Goal: Task Accomplishment & Management: Use online tool/utility

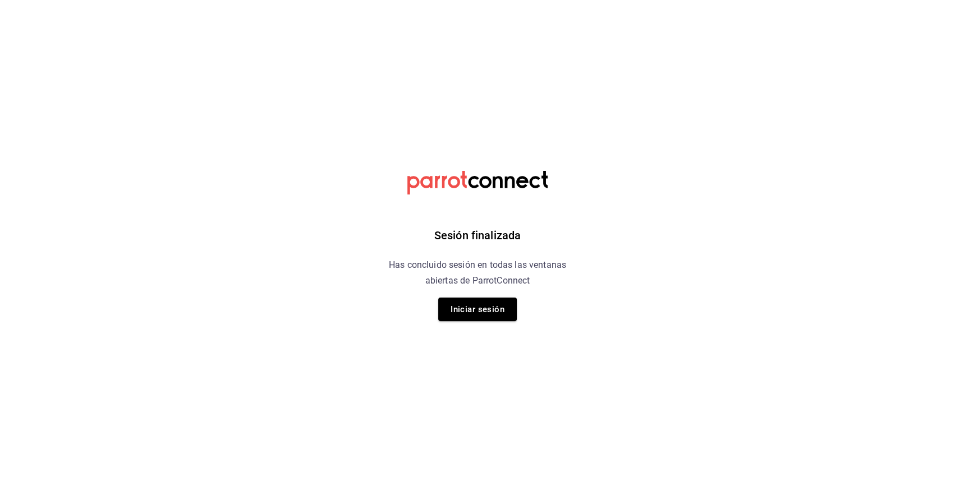
click at [486, 323] on div "Sesión finalizada Has concluido sesión en todas las ventanas abiertas de Parrot…" at bounding box center [477, 246] width 283 height 492
click at [486, 307] on button "Iniciar sesión" at bounding box center [477, 310] width 79 height 24
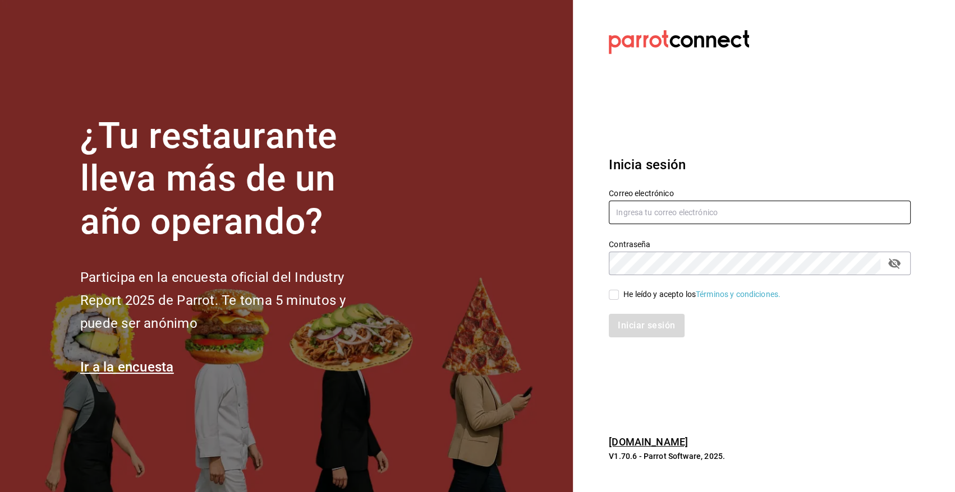
type input "[EMAIL_ADDRESS][DOMAIN_NAME]"
click at [611, 296] on input "He leído y acepto los Términos y condiciones." at bounding box center [614, 295] width 10 height 10
checkbox input "true"
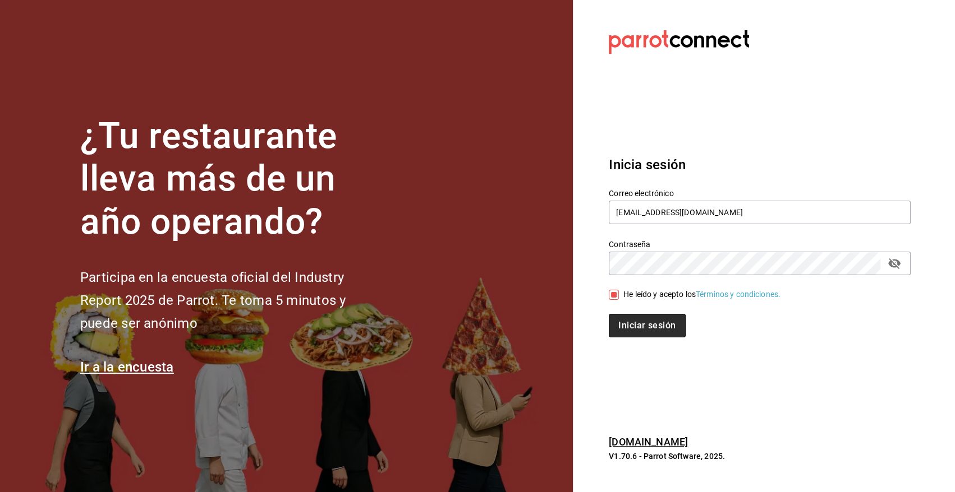
click at [646, 331] on button "Iniciar sesión" at bounding box center [647, 326] width 76 height 24
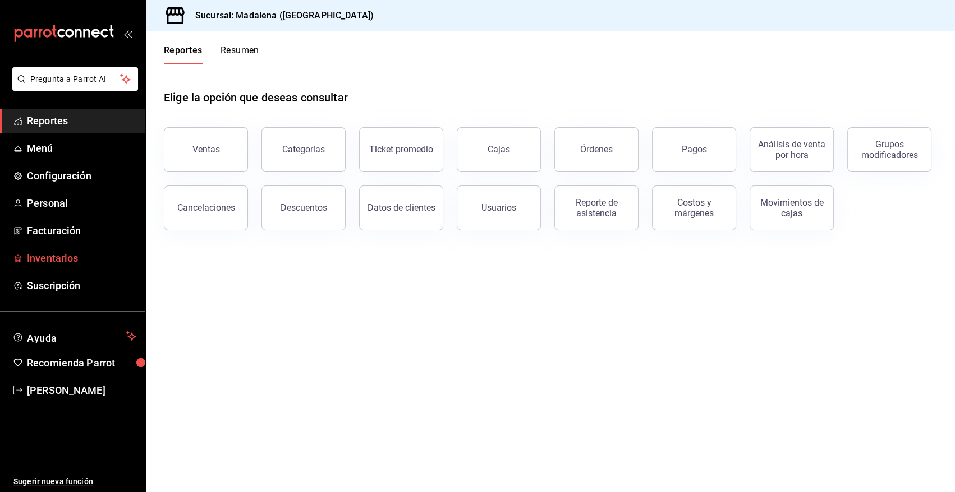
click at [72, 263] on span "Inventarios" at bounding box center [81, 258] width 109 height 15
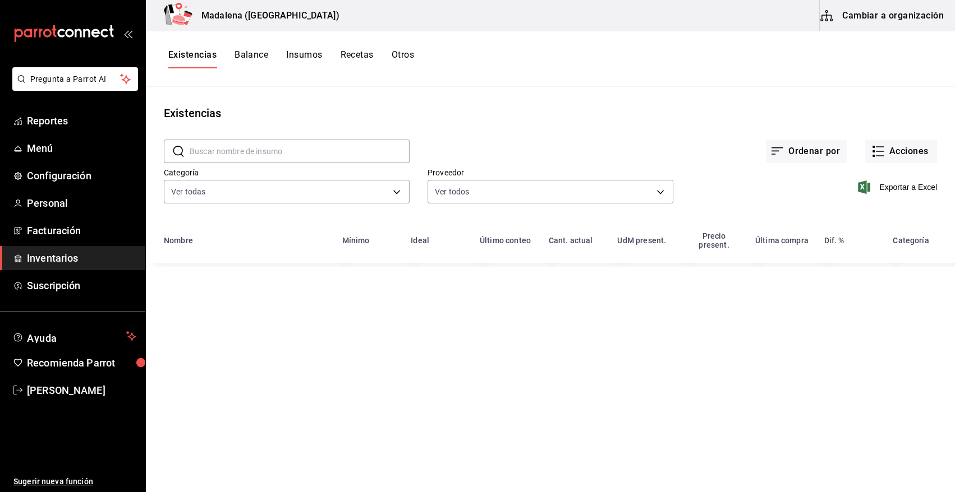
click at [280, 158] on input "text" at bounding box center [300, 151] width 220 height 22
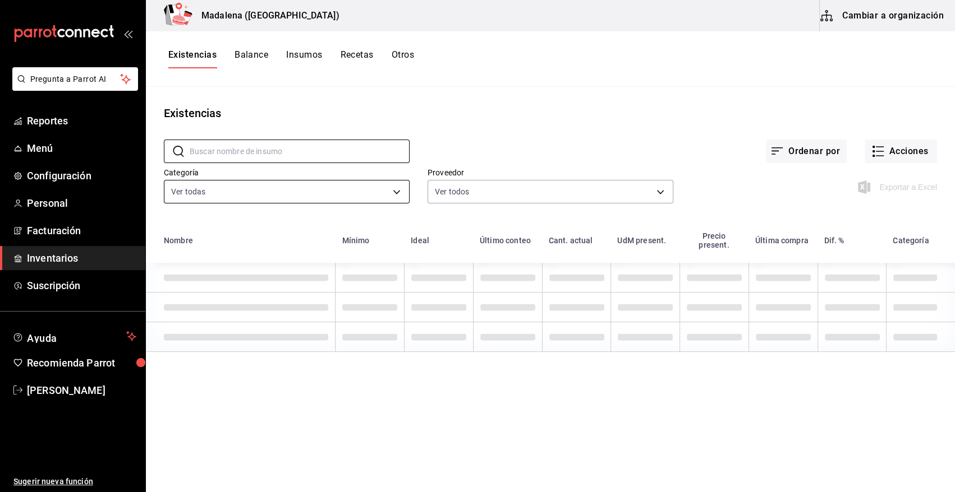
click at [450, 96] on main "Existencias ​ ​ Ordenar por Acciones Categoría Ver todas 08f8d543-33e6-4481-bf0…" at bounding box center [550, 286] width 809 height 398
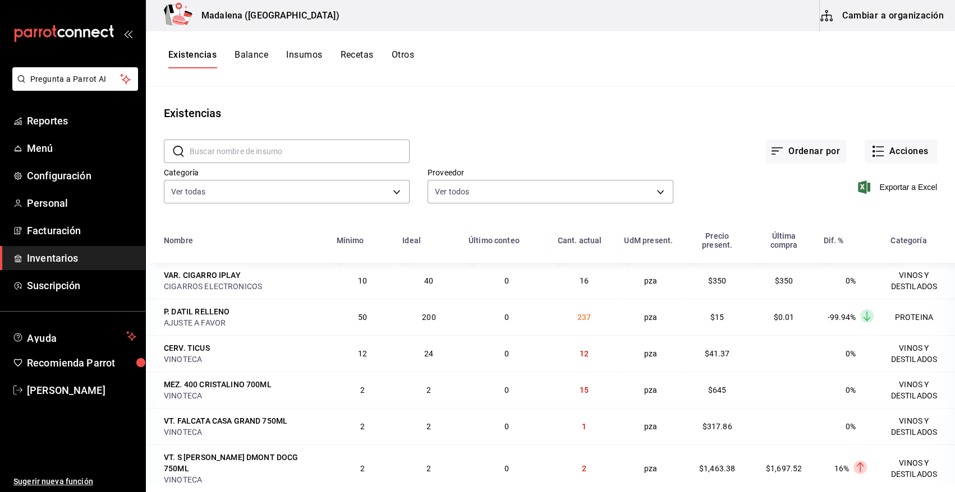
click at [573, 110] on div "Existencias" at bounding box center [550, 113] width 809 height 17
click at [294, 155] on input "text" at bounding box center [300, 151] width 220 height 22
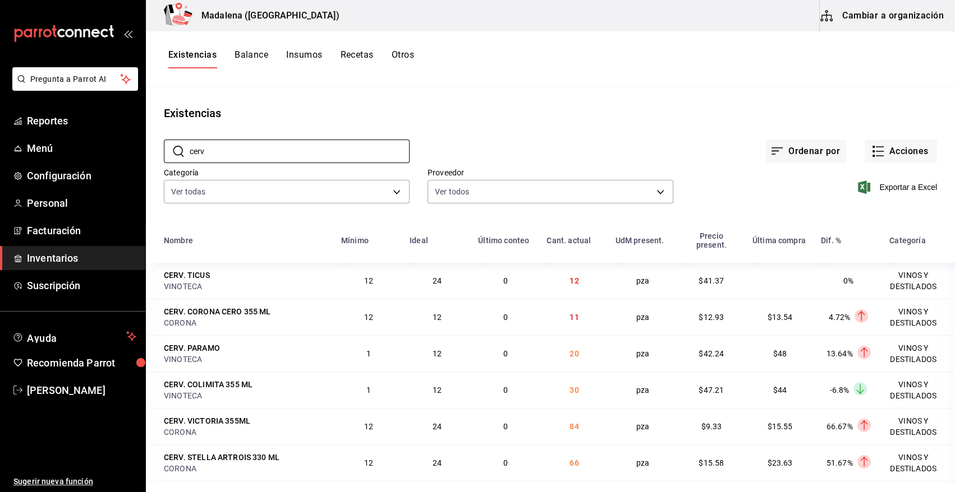
type input "cerv"
click at [218, 247] on th "Nombre" at bounding box center [240, 244] width 188 height 38
click at [893, 187] on span "Exportar a Excel" at bounding box center [898, 187] width 77 height 13
